Goal: Information Seeking & Learning: Learn about a topic

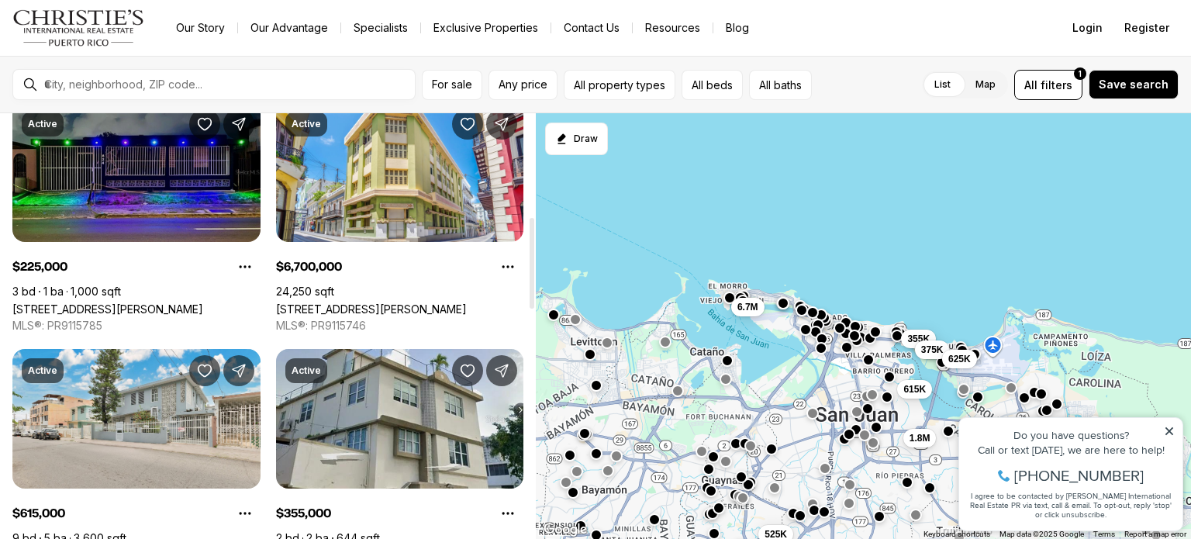
scroll to position [465, 0]
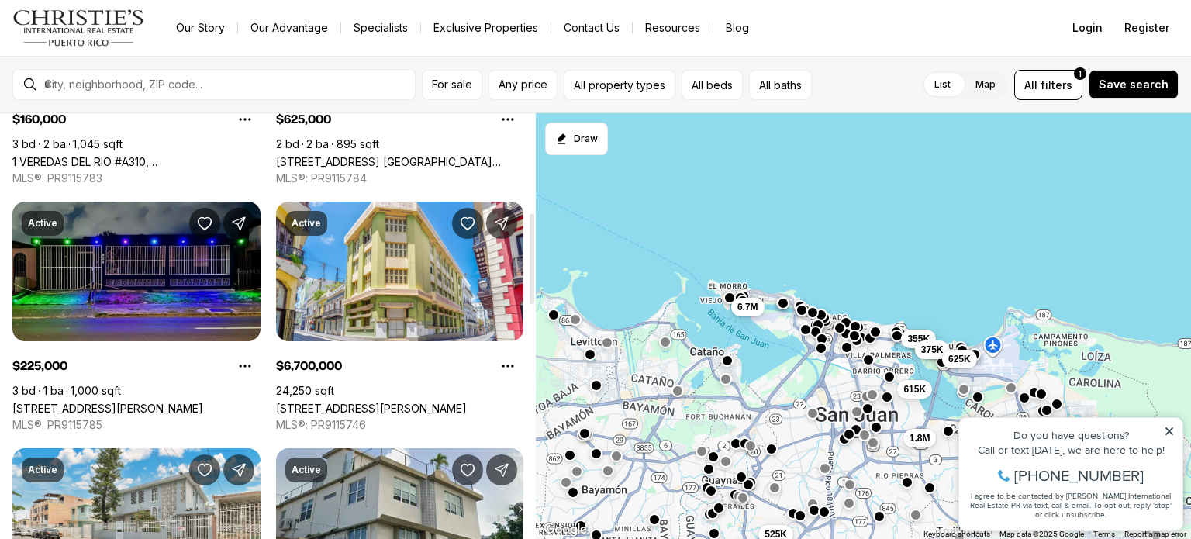
click at [85, 402] on link "[STREET_ADDRESS][PERSON_NAME]" at bounding box center [107, 408] width 191 height 13
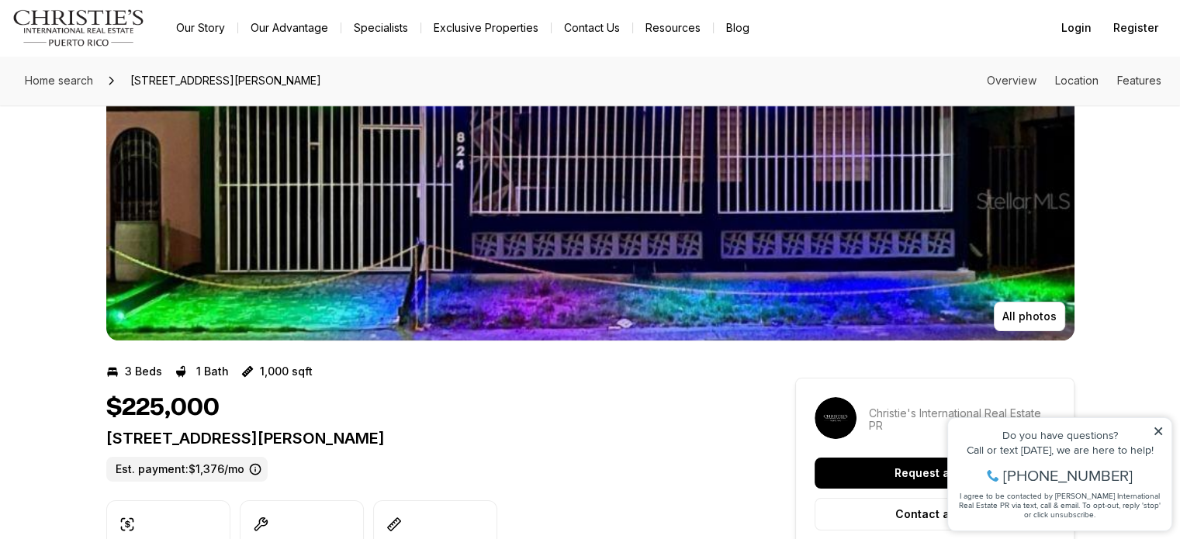
scroll to position [78, 0]
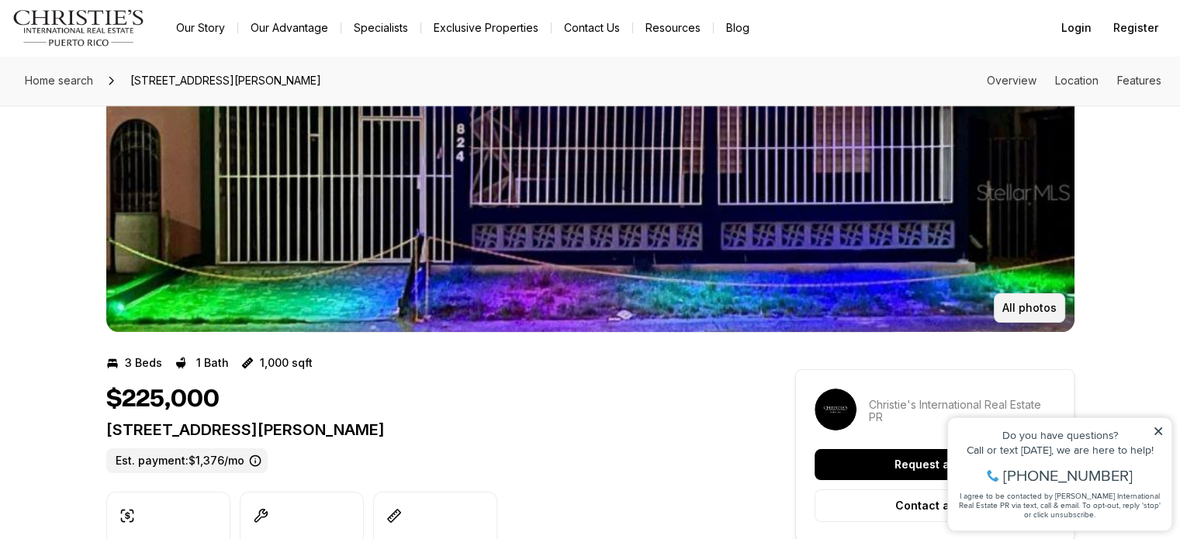
click at [1056, 311] on button "All photos" at bounding box center [1029, 307] width 71 height 29
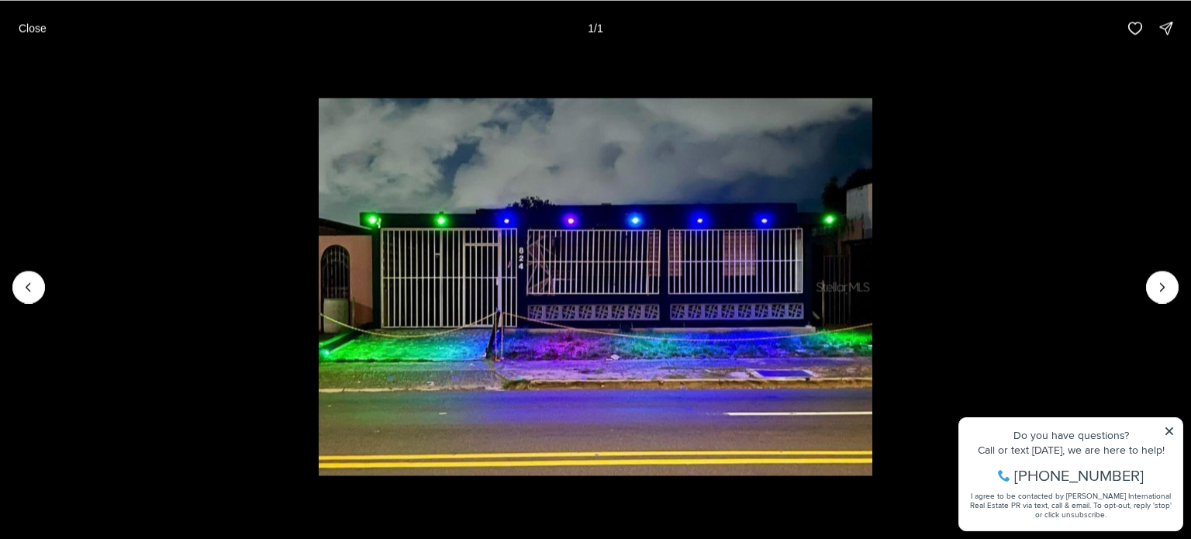
click at [1171, 290] on div at bounding box center [1162, 287] width 33 height 33
click at [1158, 283] on div at bounding box center [1162, 287] width 33 height 33
click at [1159, 288] on div at bounding box center [1162, 287] width 33 height 33
drag, startPoint x: 22, startPoint y: 22, endPoint x: 34, endPoint y: 27, distance: 13.5
click at [22, 22] on p "Close" at bounding box center [33, 28] width 28 height 12
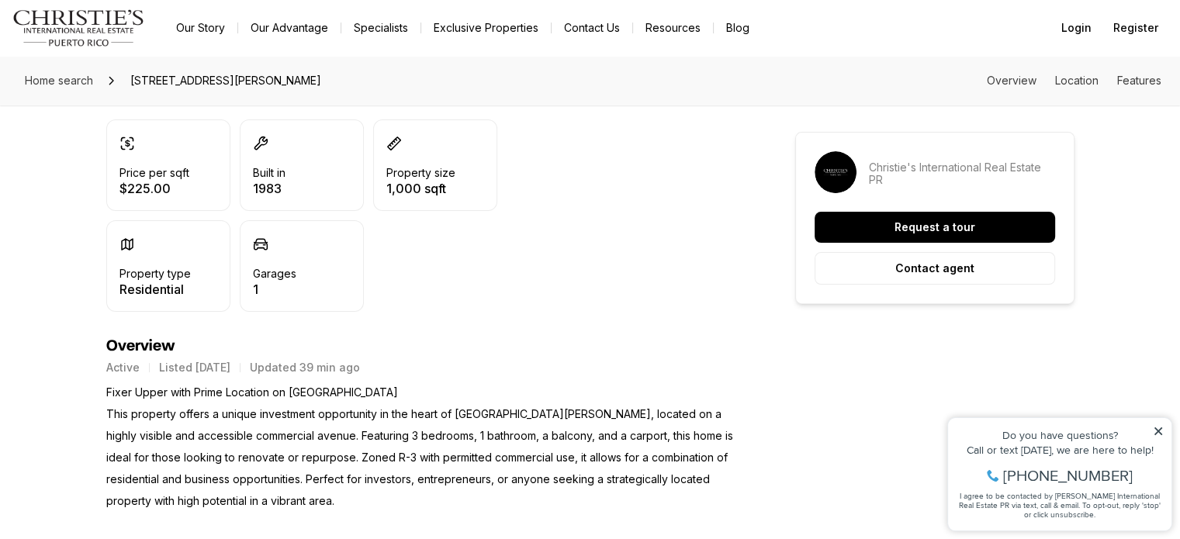
scroll to position [465, 0]
